Goal: Obtain resource: Obtain resource

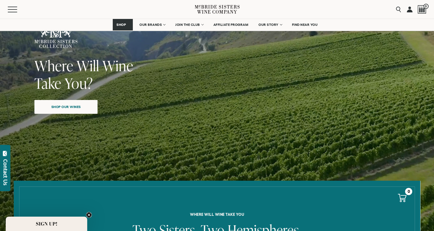
scroll to position [57, 0]
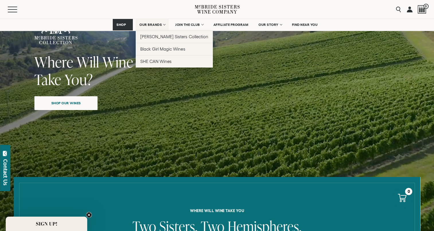
click at [153, 26] on link "OUR BRANDS" at bounding box center [152, 24] width 33 height 11
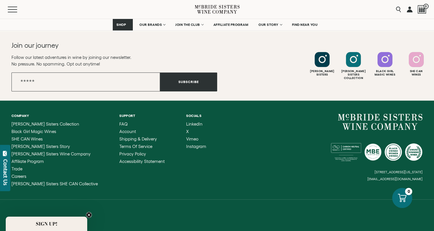
scroll to position [2604, 0]
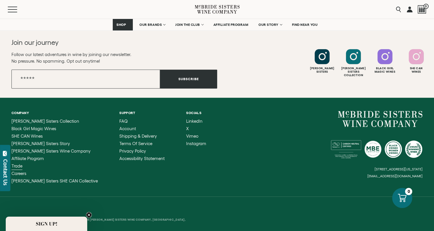
click at [20, 163] on span "Trade" at bounding box center [16, 165] width 11 height 5
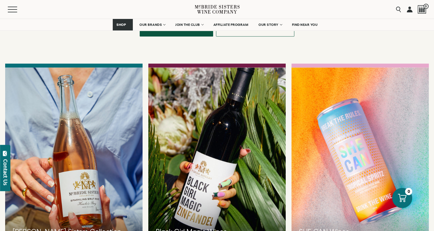
scroll to position [488, 0]
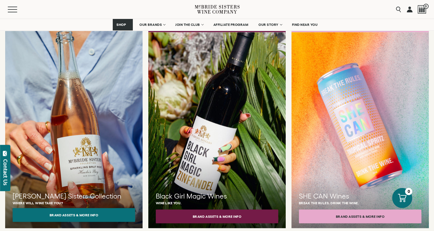
click at [85, 208] on button "Brand Assets & More Info" at bounding box center [74, 215] width 122 height 14
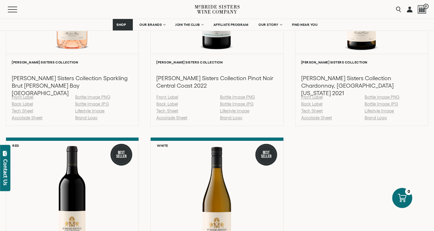
scroll to position [688, 0]
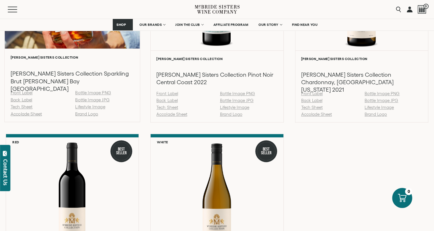
click at [22, 104] on link "Tech Sheet" at bounding box center [22, 106] width 22 height 5
